Goal: Task Accomplishment & Management: Complete application form

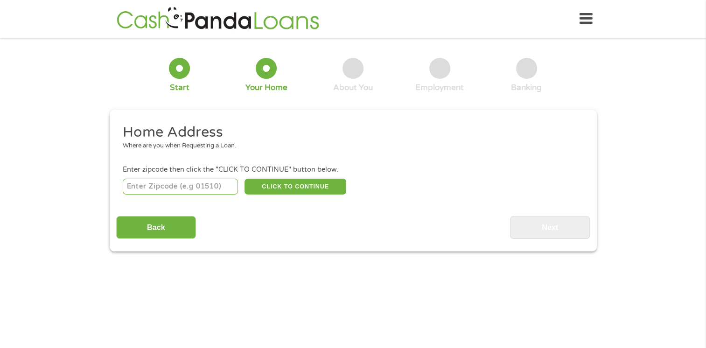
click at [190, 185] on input "number" at bounding box center [180, 187] width 115 height 16
type input "18106"
click at [287, 189] on button "CLICK TO CONTINUE" at bounding box center [295, 187] width 102 height 16
type input "18106"
type input "[GEOGRAPHIC_DATA]"
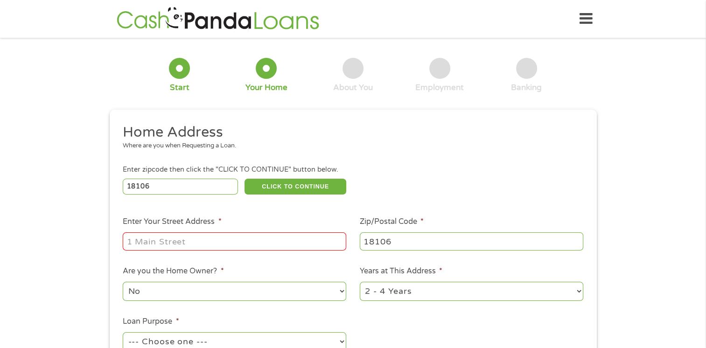
click at [239, 241] on input "Enter Your Street Address *" at bounding box center [234, 241] width 223 height 18
type input "[STREET_ADDRESS]"
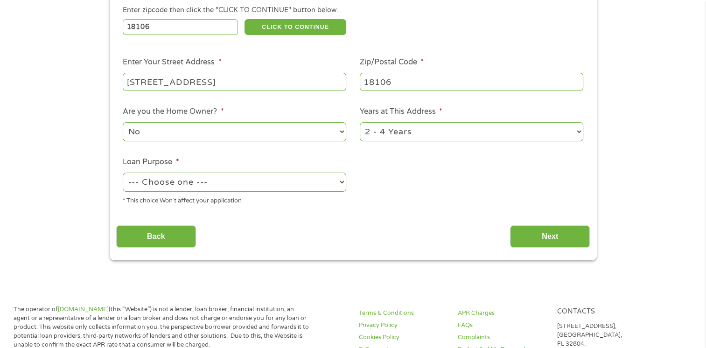
scroll to position [168, 0]
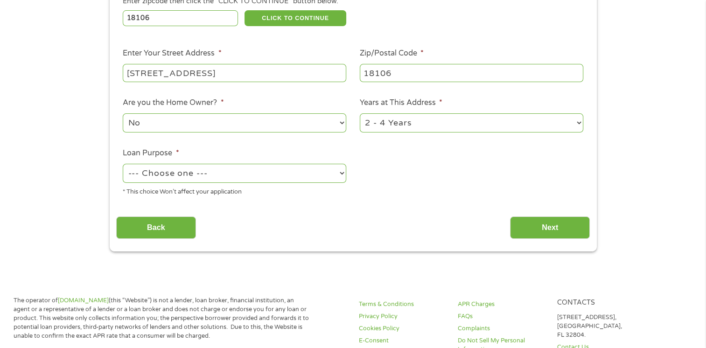
click at [328, 169] on select "--- Choose one --- Pay Bills Debt Consolidation Home Improvement Major Purchase…" at bounding box center [234, 173] width 223 height 19
select select "paybills"
click at [123, 165] on select "--- Choose one --- Pay Bills Debt Consolidation Home Improvement Major Purchase…" at bounding box center [234, 173] width 223 height 19
click at [549, 219] on input "Next" at bounding box center [550, 227] width 80 height 23
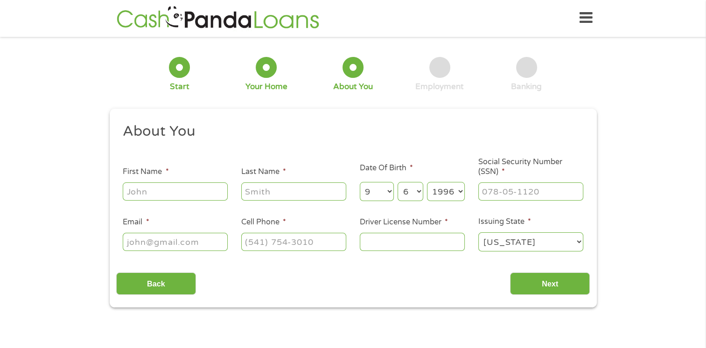
scroll to position [0, 0]
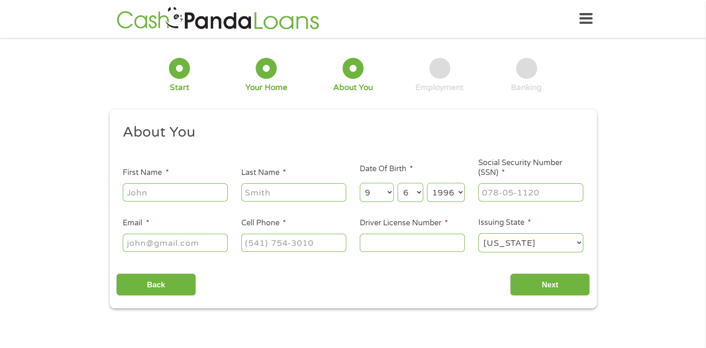
click at [180, 191] on input "First Name *" at bounding box center [175, 192] width 105 height 18
type input "[PERSON_NAME]"
type input "[EMAIL_ADDRESS][DOMAIN_NAME]"
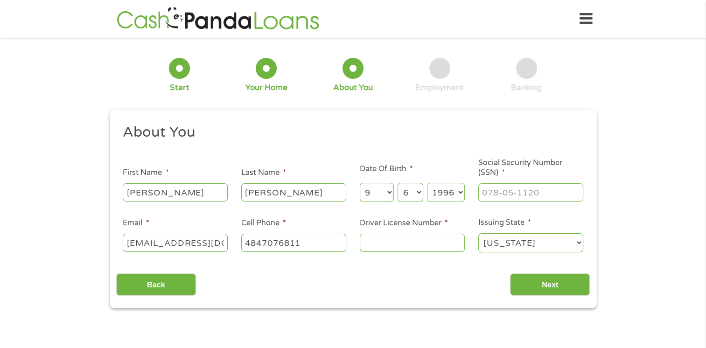
type input "[PHONE_NUMBER]"
click at [503, 193] on input "___-__-____" at bounding box center [530, 192] width 105 height 18
type input "195-76-8783"
click at [453, 244] on input "Driver License Number *" at bounding box center [412, 243] width 105 height 18
type input "32068316"
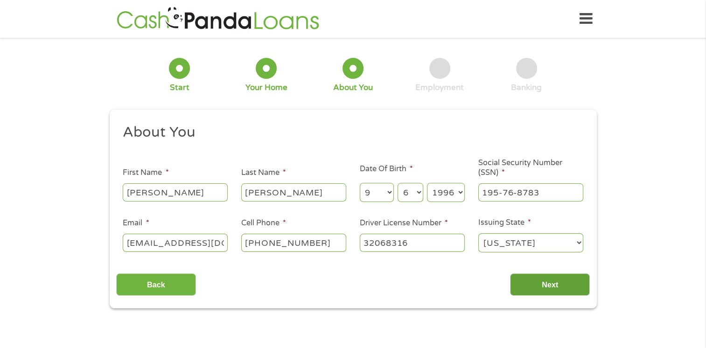
click at [527, 290] on input "Next" at bounding box center [550, 284] width 80 height 23
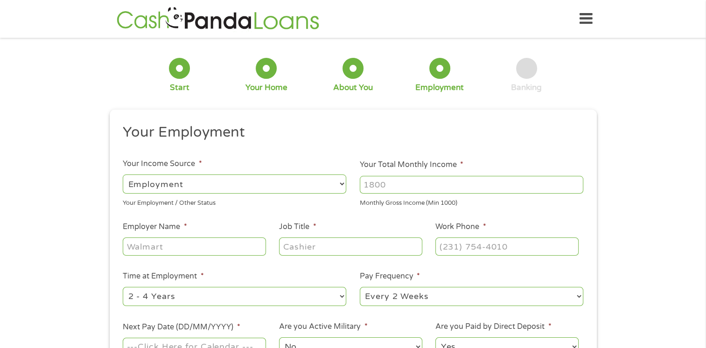
scroll to position [4, 4]
click at [548, 190] on input "Your Total Monthly Income *" at bounding box center [471, 185] width 223 height 18
type input "3205"
click at [208, 245] on input "Employer Name *" at bounding box center [194, 246] width 143 height 18
type input "[PERSON_NAME]"
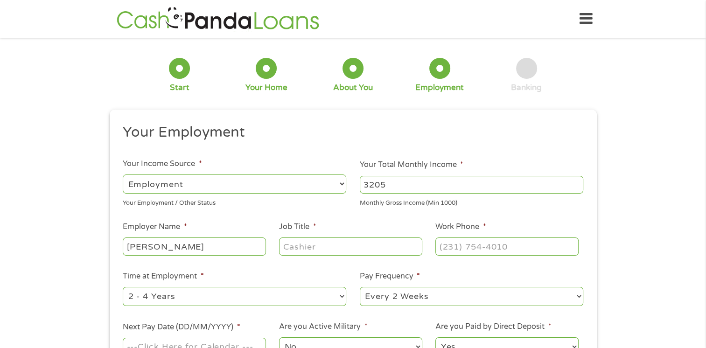
click at [287, 244] on input "Job Title *" at bounding box center [350, 246] width 143 height 18
type input "Print"
click at [468, 251] on input "(___) ___-____" at bounding box center [506, 246] width 143 height 18
type input "[PHONE_NUMBER]"
click at [321, 299] on select "--- Choose one --- 1 Year or less 1 - 2 Years 2 - 4 Years Over 4 Years" at bounding box center [234, 296] width 223 height 19
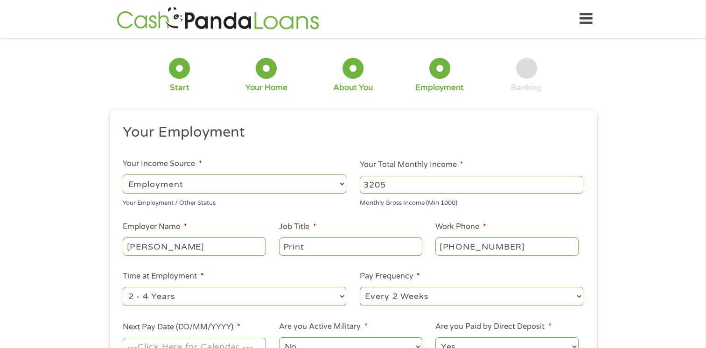
select select "24months"
click at [123, 287] on select "--- Choose one --- 1 Year or less 1 - 2 Years 2 - 4 Years Over 4 Years" at bounding box center [234, 296] width 223 height 19
click at [434, 300] on select "--- Choose one --- Every 2 Weeks Every Week Monthly Semi-Monthly" at bounding box center [471, 296] width 223 height 19
select select "weekly"
click at [360, 287] on select "--- Choose one --- Every 2 Weeks Every Week Monthly Semi-Monthly" at bounding box center [471, 296] width 223 height 19
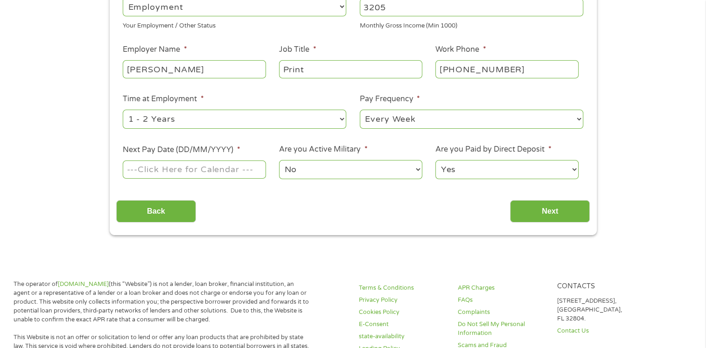
scroll to position [180, 0]
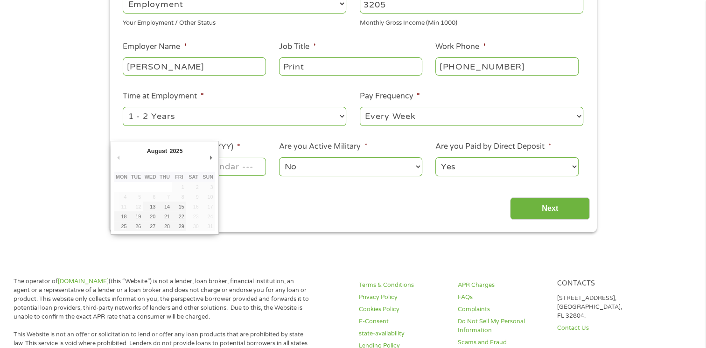
click at [237, 169] on input "Next Pay Date (DD/MM/YYYY) *" at bounding box center [194, 167] width 143 height 18
type input "[DATE]"
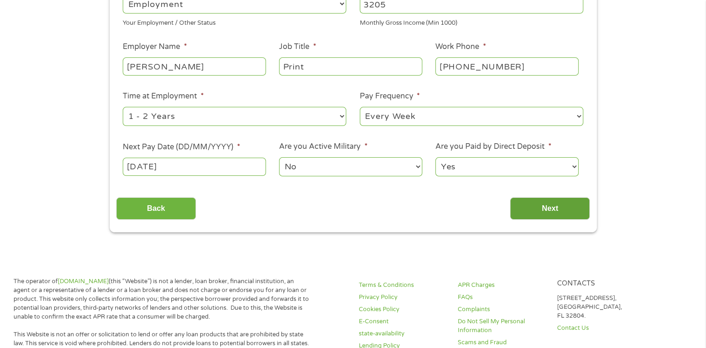
click at [560, 210] on input "Next" at bounding box center [550, 208] width 80 height 23
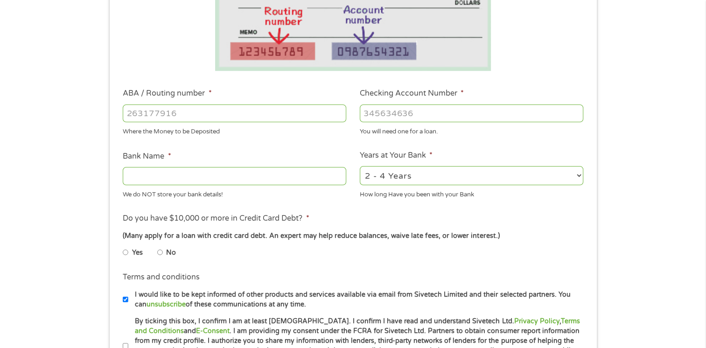
scroll to position [216, 0]
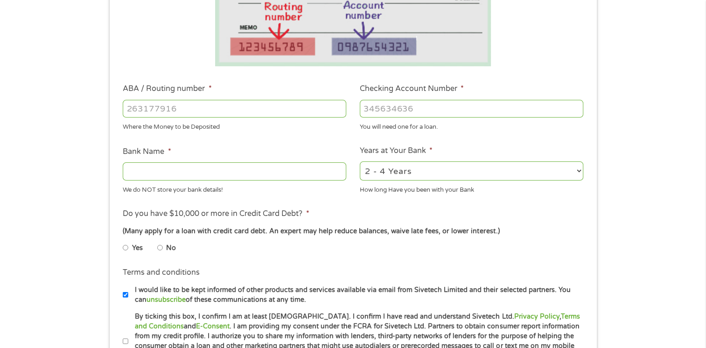
click at [239, 116] on input "ABA / Routing number *" at bounding box center [234, 109] width 223 height 18
click at [197, 112] on input "ABA / Routing number *" at bounding box center [234, 109] width 223 height 18
type input "031101279"
type input "THE BANCORP BANK"
type input "031101279"
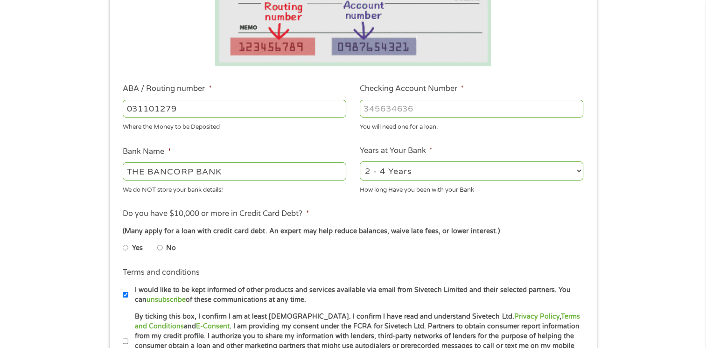
click at [414, 105] on input "Checking Account Number *" at bounding box center [471, 109] width 223 height 18
type input "169160909480"
click at [165, 247] on li "No" at bounding box center [174, 248] width 34 height 18
click at [160, 249] on input "No" at bounding box center [160, 247] width 6 height 15
radio input "true"
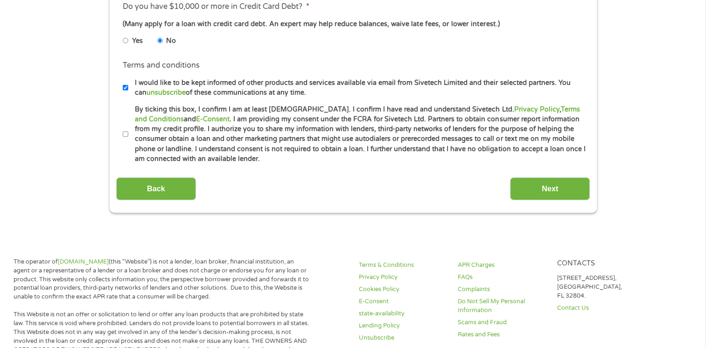
scroll to position [425, 0]
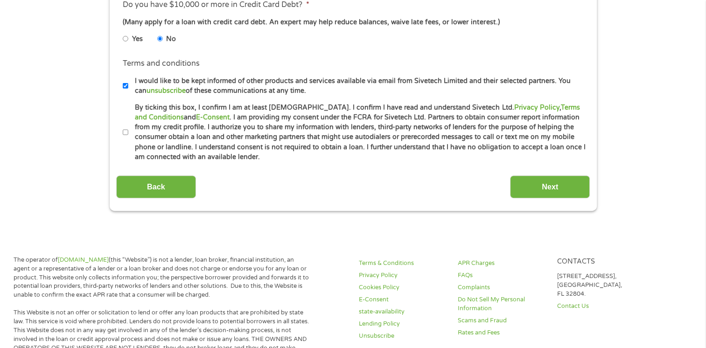
click at [126, 85] on input "I would like to be kept informed of other products and services available via e…" at bounding box center [126, 85] width 6 height 15
checkbox input "false"
click at [125, 132] on input "By ticking this box, I confirm I am at least [DEMOGRAPHIC_DATA]. I confirm I ha…" at bounding box center [126, 132] width 6 height 15
checkbox input "true"
click at [515, 191] on input "Next" at bounding box center [550, 186] width 80 height 23
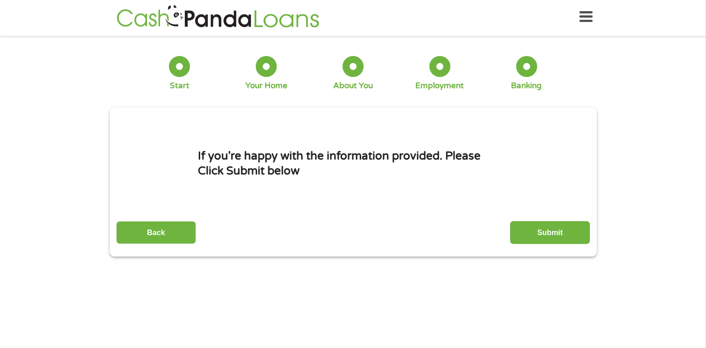
scroll to position [0, 0]
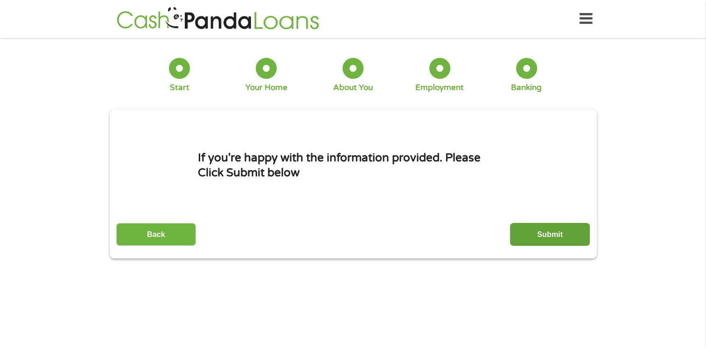
click at [541, 236] on input "Submit" at bounding box center [550, 234] width 80 height 23
